Goal: Task Accomplishment & Management: Use online tool/utility

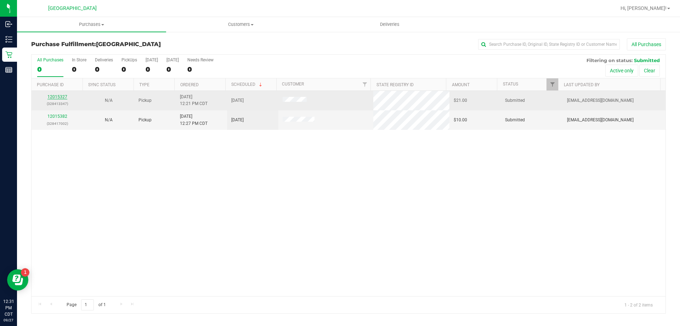
click at [54, 97] on link "12015327" at bounding box center [57, 96] width 20 height 5
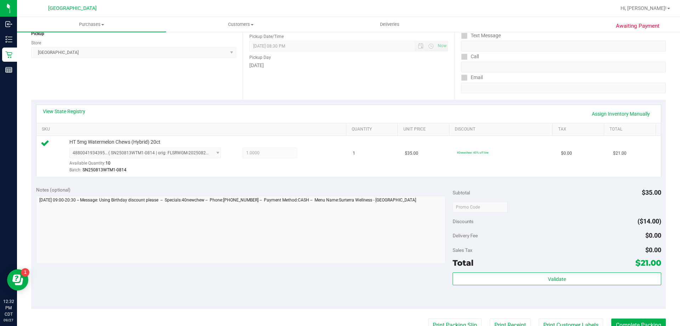
scroll to position [177, 0]
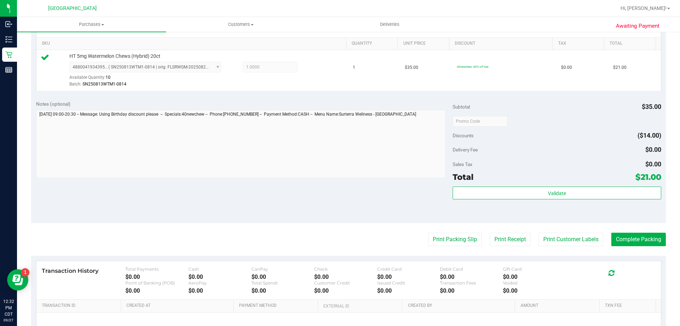
click at [553, 178] on div "Total $21.00" at bounding box center [557, 176] width 208 height 13
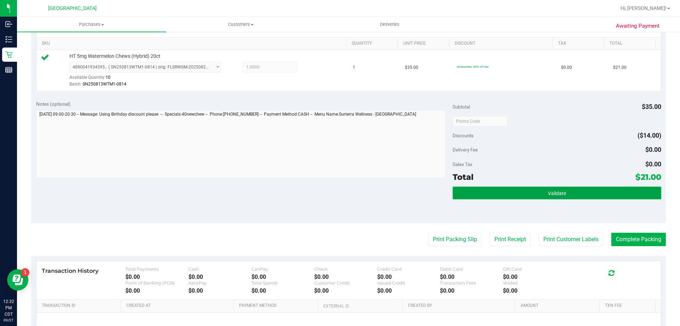
click at [532, 194] on button "Validate" at bounding box center [557, 192] width 208 height 13
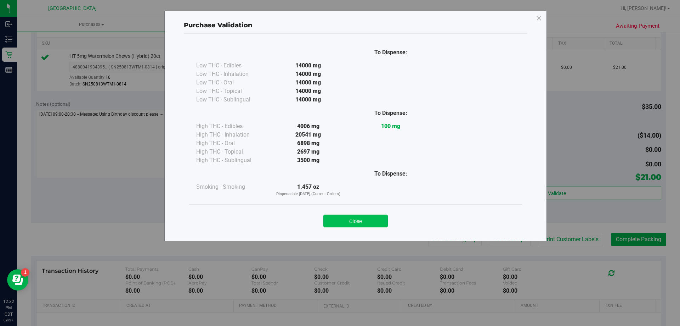
click at [359, 219] on button "Close" at bounding box center [355, 220] width 64 height 13
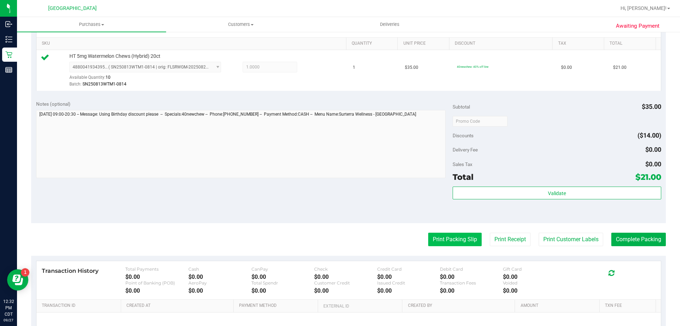
click at [449, 243] on button "Print Packing Slip" at bounding box center [454, 238] width 53 height 13
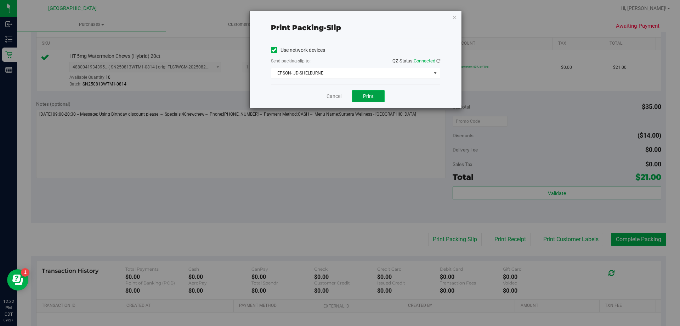
click at [359, 97] on button "Print" at bounding box center [368, 96] width 33 height 12
click at [335, 98] on link "Cancel" at bounding box center [334, 95] width 15 height 7
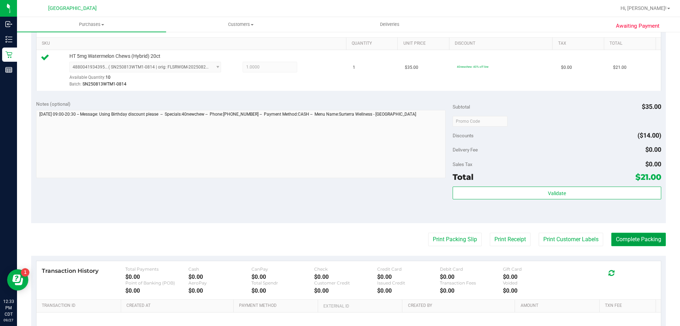
click at [648, 241] on button "Complete Packing" at bounding box center [638, 238] width 55 height 13
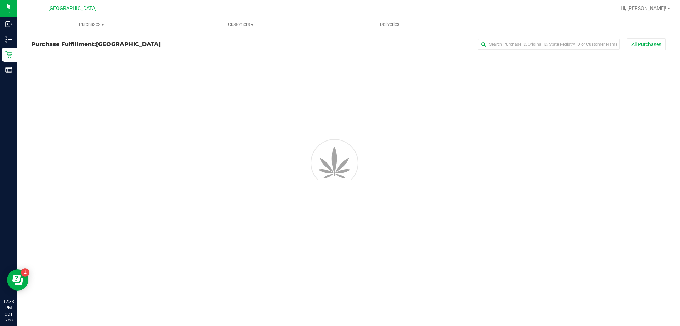
click at [645, 239] on div "Purchases Summary of purchases Fulfillment All purchases Customers All customer…" at bounding box center [348, 171] width 663 height 309
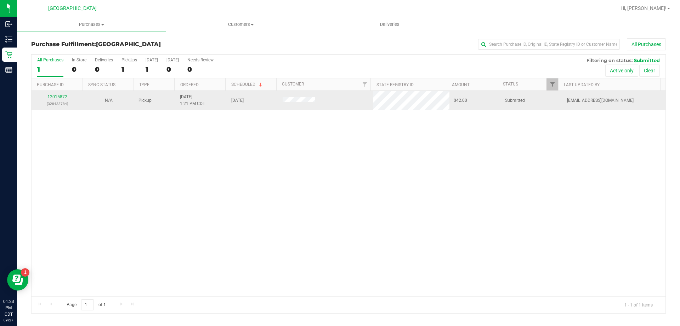
click at [62, 96] on link "12015872" at bounding box center [57, 96] width 20 height 5
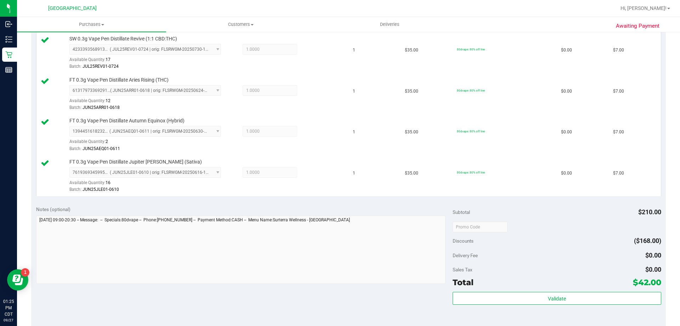
scroll to position [248, 0]
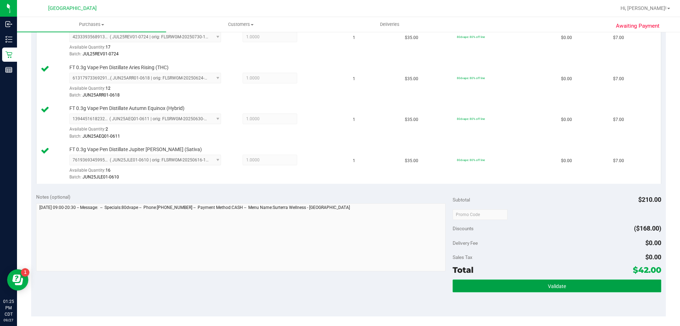
click at [553, 288] on span "Validate" at bounding box center [557, 286] width 18 height 6
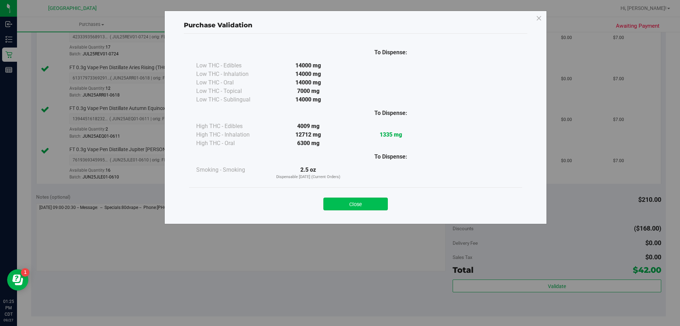
click at [368, 209] on button "Close" at bounding box center [355, 203] width 64 height 13
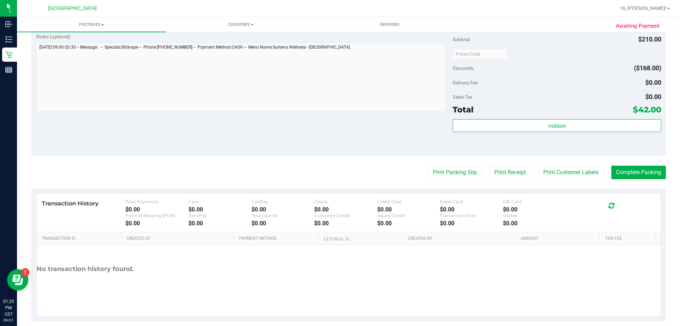
scroll to position [418, 0]
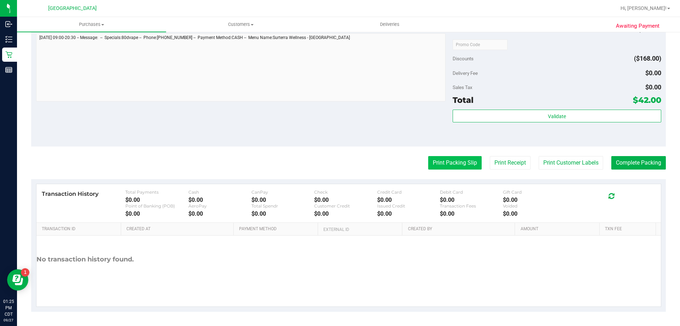
click at [445, 158] on button "Print Packing Slip" at bounding box center [454, 162] width 53 height 13
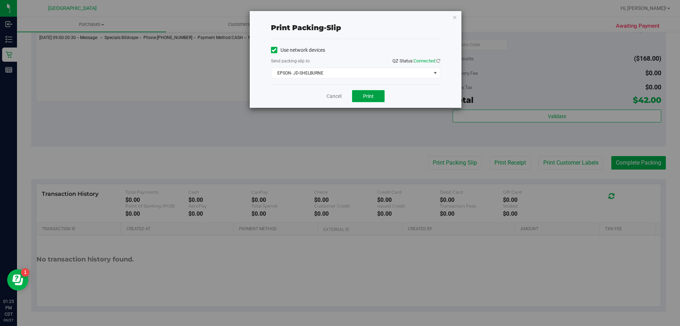
click at [381, 92] on button "Print" at bounding box center [368, 96] width 33 height 12
click at [331, 96] on link "Cancel" at bounding box center [334, 95] width 15 height 7
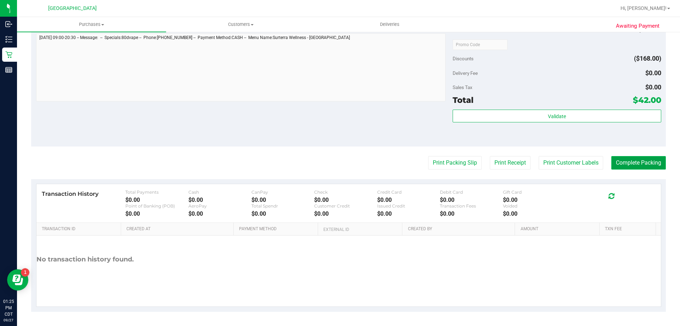
click at [646, 162] on button "Complete Packing" at bounding box center [638, 162] width 55 height 13
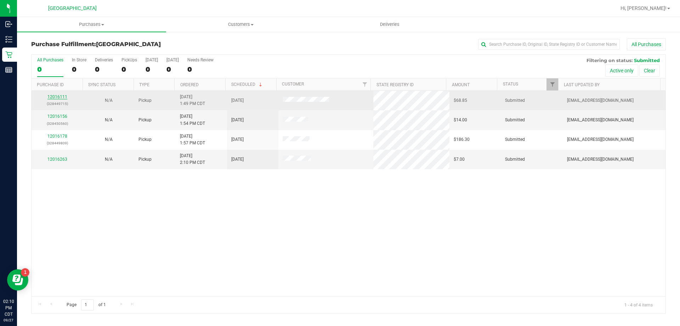
click at [64, 96] on link "12016111" at bounding box center [57, 96] width 20 height 5
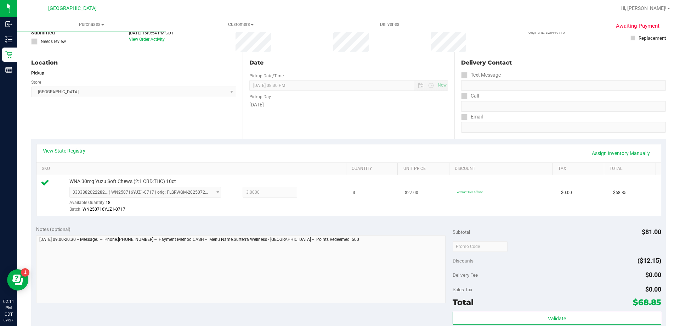
scroll to position [177, 0]
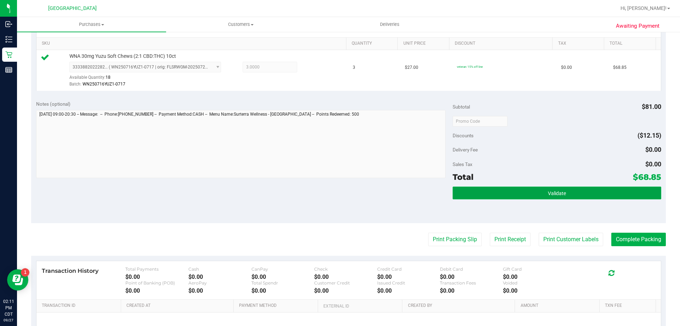
click at [569, 192] on button "Validate" at bounding box center [557, 192] width 208 height 13
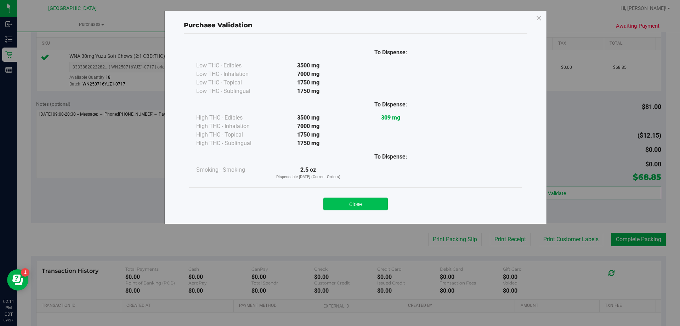
click at [344, 198] on button "Close" at bounding box center [355, 203] width 64 height 13
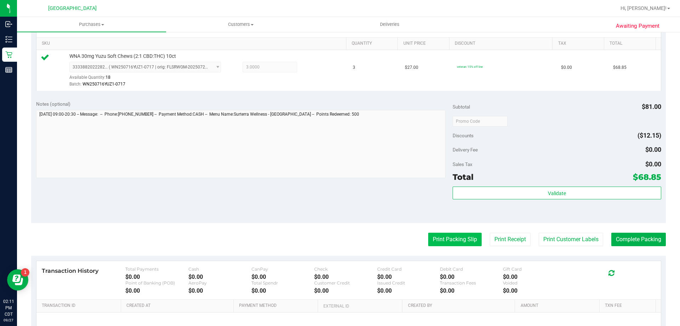
click at [443, 240] on button "Print Packing Slip" at bounding box center [454, 238] width 53 height 13
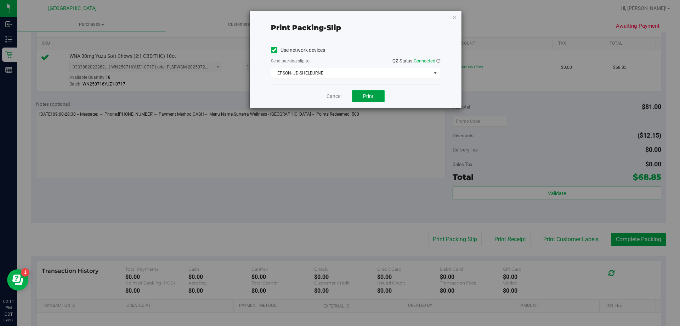
click at [366, 99] on button "Print" at bounding box center [368, 96] width 33 height 12
click at [334, 95] on link "Cancel" at bounding box center [334, 95] width 15 height 7
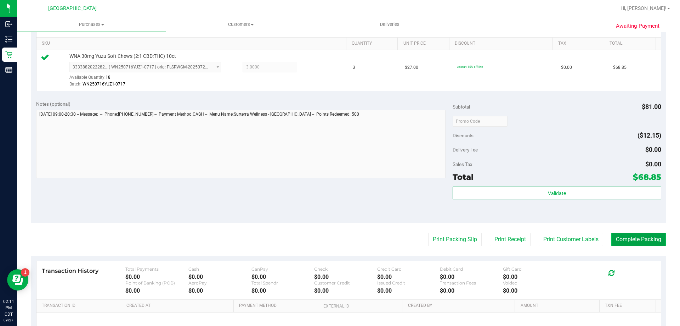
click at [633, 243] on button "Complete Packing" at bounding box center [638, 238] width 55 height 13
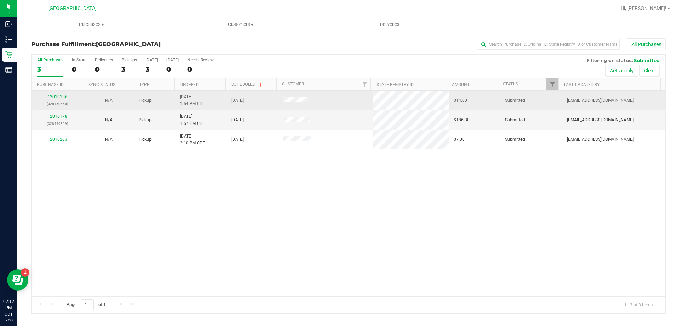
click at [62, 96] on link "12016156" at bounding box center [57, 96] width 20 height 5
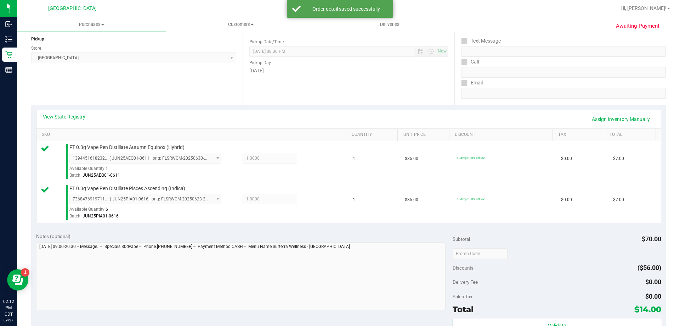
scroll to position [142, 0]
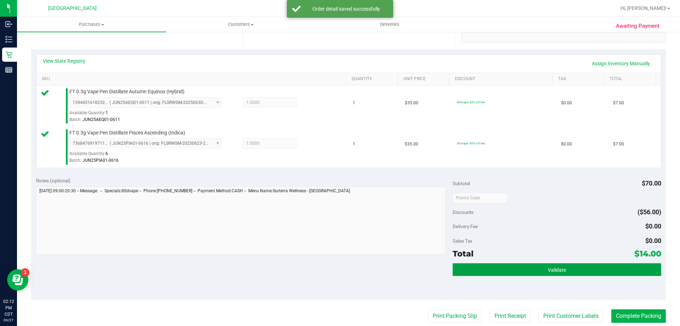
click at [626, 267] on button "Validate" at bounding box center [557, 269] width 208 height 13
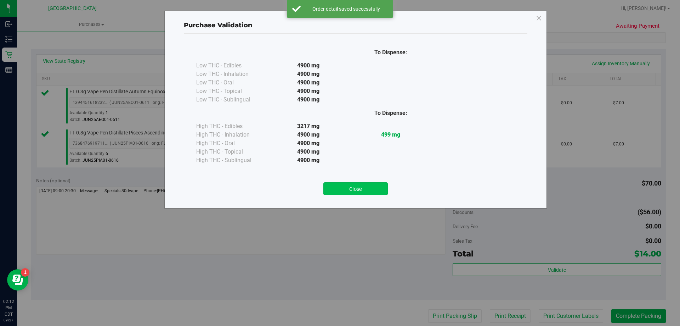
click at [353, 197] on div "Close" at bounding box center [355, 185] width 333 height 29
click at [356, 189] on button "Close" at bounding box center [355, 188] width 64 height 13
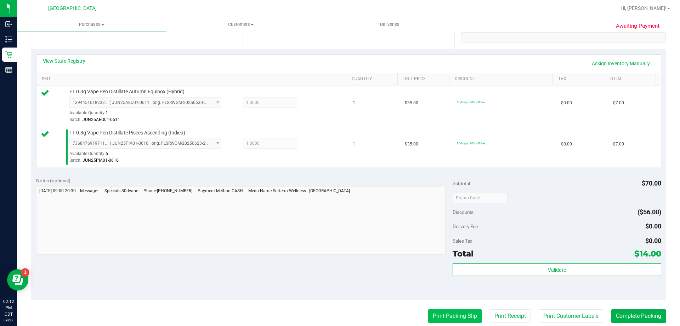
click at [449, 314] on button "Print Packing Slip" at bounding box center [454, 315] width 53 height 13
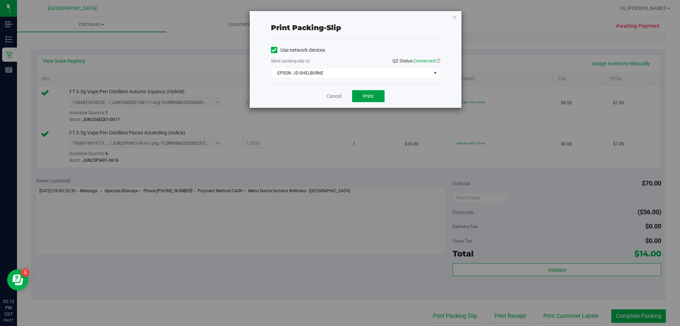
click at [379, 99] on button "Print" at bounding box center [368, 96] width 33 height 12
click at [326, 97] on div "Cancel Print" at bounding box center [355, 96] width 169 height 24
click at [327, 97] on link "Cancel" at bounding box center [334, 95] width 15 height 7
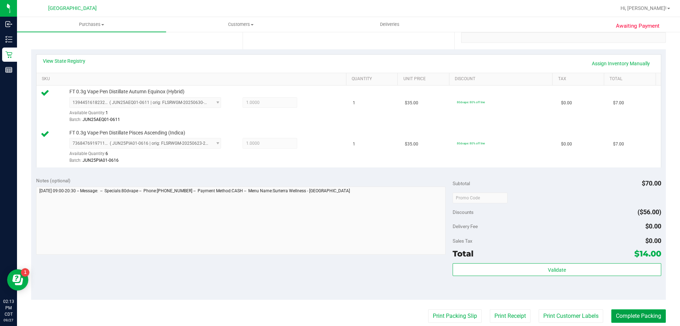
click at [625, 312] on button "Complete Packing" at bounding box center [638, 315] width 55 height 13
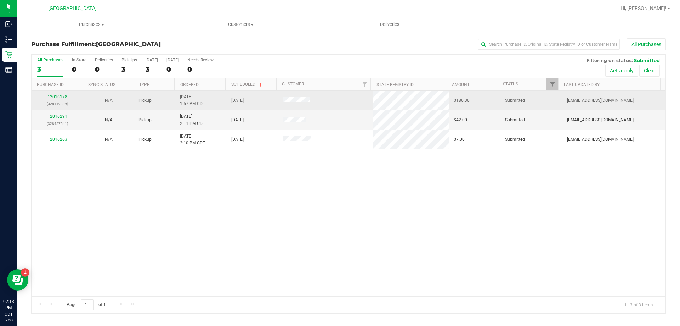
click at [63, 97] on link "12016178" at bounding box center [57, 96] width 20 height 5
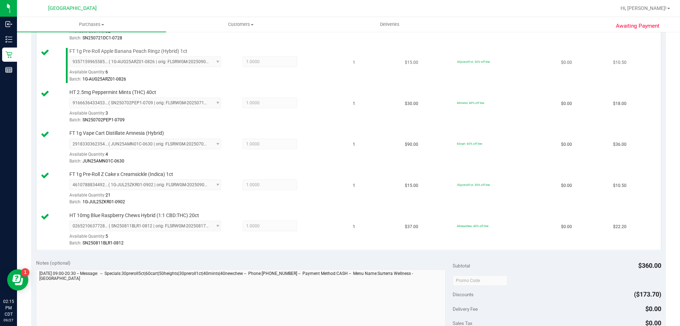
scroll to position [354, 0]
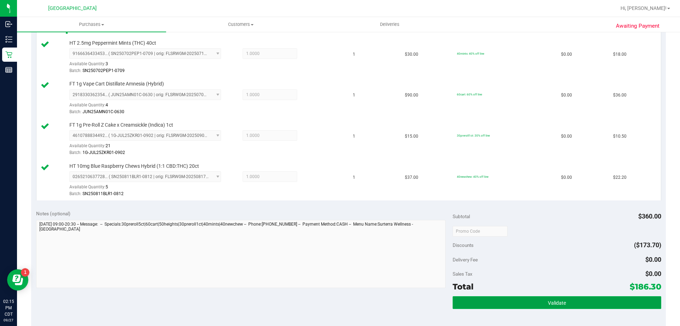
click at [610, 305] on button "Validate" at bounding box center [557, 302] width 208 height 13
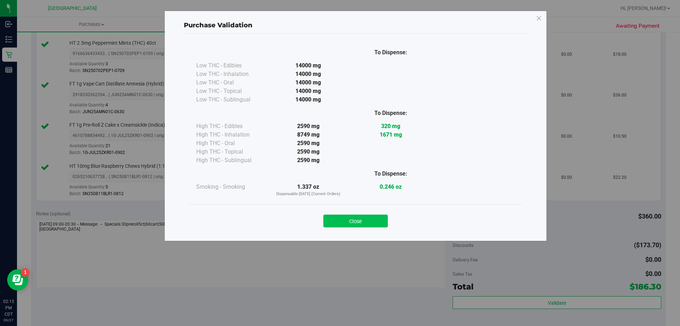
click at [370, 217] on button "Close" at bounding box center [355, 220] width 64 height 13
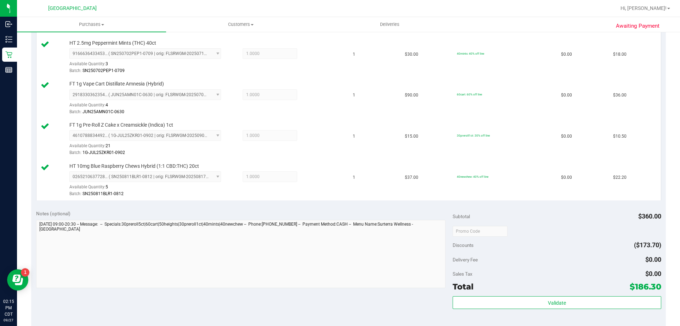
scroll to position [425, 0]
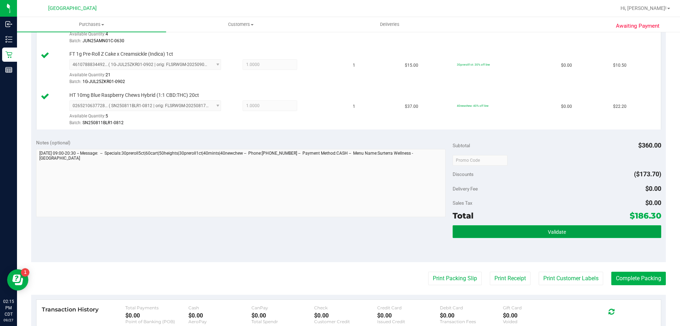
click at [534, 230] on button "Validate" at bounding box center [557, 231] width 208 height 13
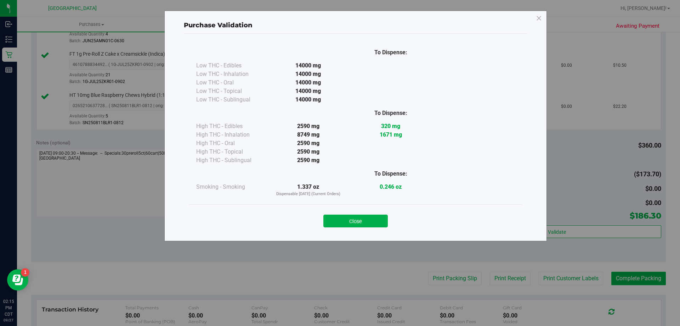
drag, startPoint x: 378, startPoint y: 222, endPoint x: 385, endPoint y: 223, distance: 7.2
click at [379, 222] on button "Close" at bounding box center [355, 220] width 64 height 13
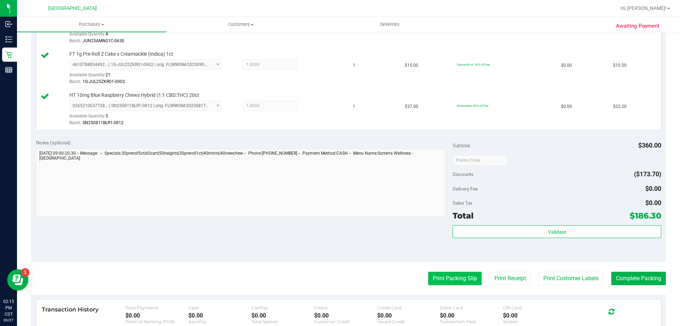
click at [445, 279] on button "Print Packing Slip" at bounding box center [454, 277] width 53 height 13
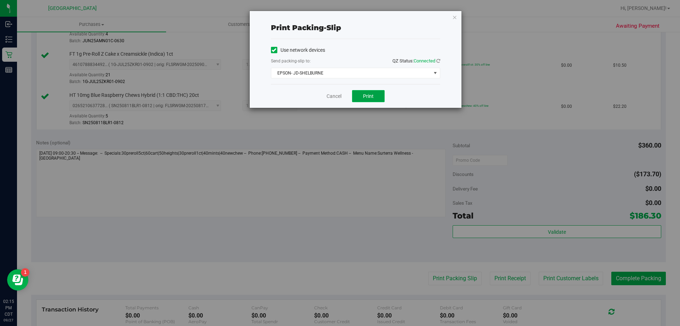
click at [380, 96] on button "Print" at bounding box center [368, 96] width 33 height 12
click at [341, 95] on link "Cancel" at bounding box center [334, 95] width 15 height 7
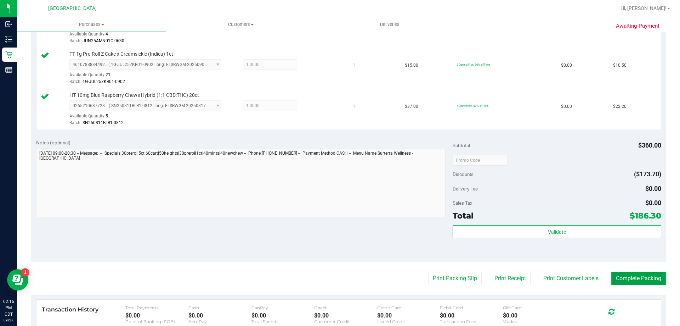
click at [640, 279] on button "Complete Packing" at bounding box center [638, 277] width 55 height 13
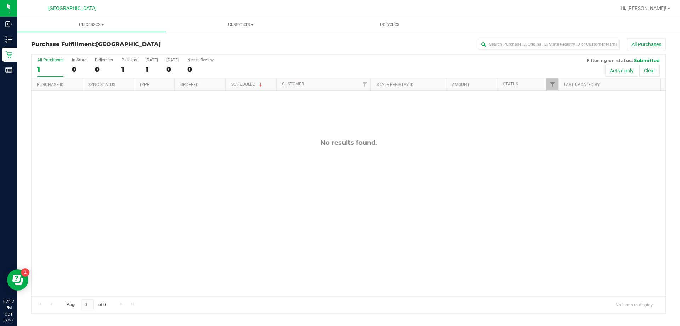
click at [379, 240] on div "No results found." at bounding box center [349, 217] width 634 height 253
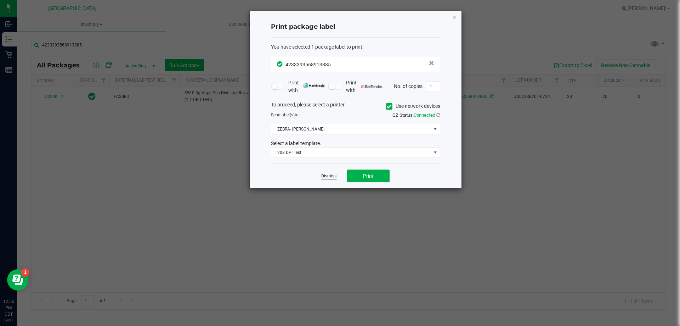
click at [330, 176] on link "Dismiss" at bounding box center [328, 176] width 15 height 6
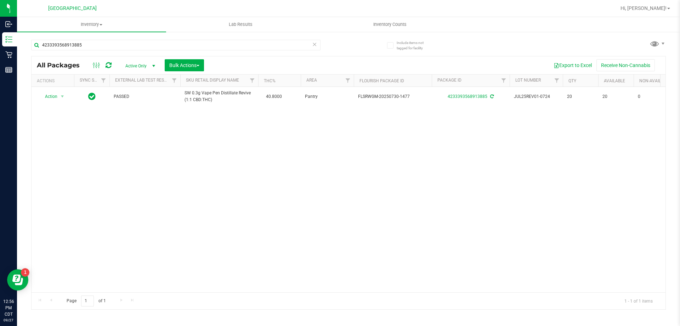
click at [316, 44] on icon at bounding box center [314, 44] width 5 height 9
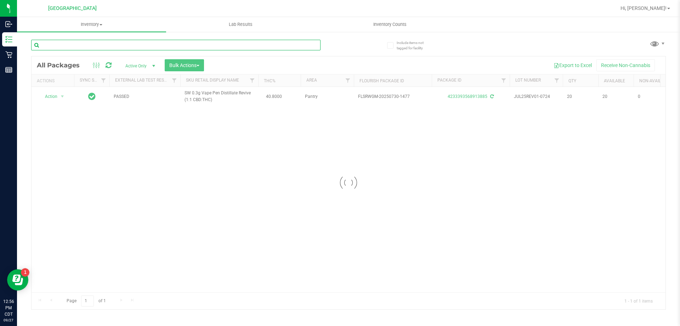
click at [241, 47] on input "text" at bounding box center [175, 45] width 289 height 11
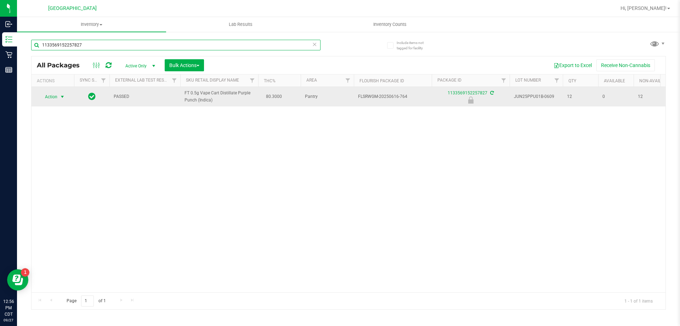
type input "1133569152257827"
click at [50, 95] on span "Action" at bounding box center [48, 97] width 19 height 10
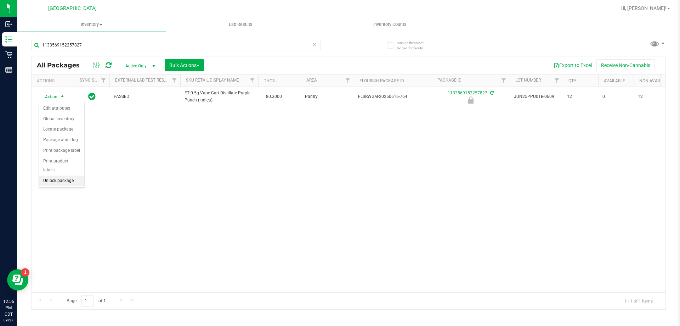
click at [58, 175] on li "Unlock package" at bounding box center [61, 180] width 45 height 11
